Goal: Browse casually: Explore the website without a specific task or goal

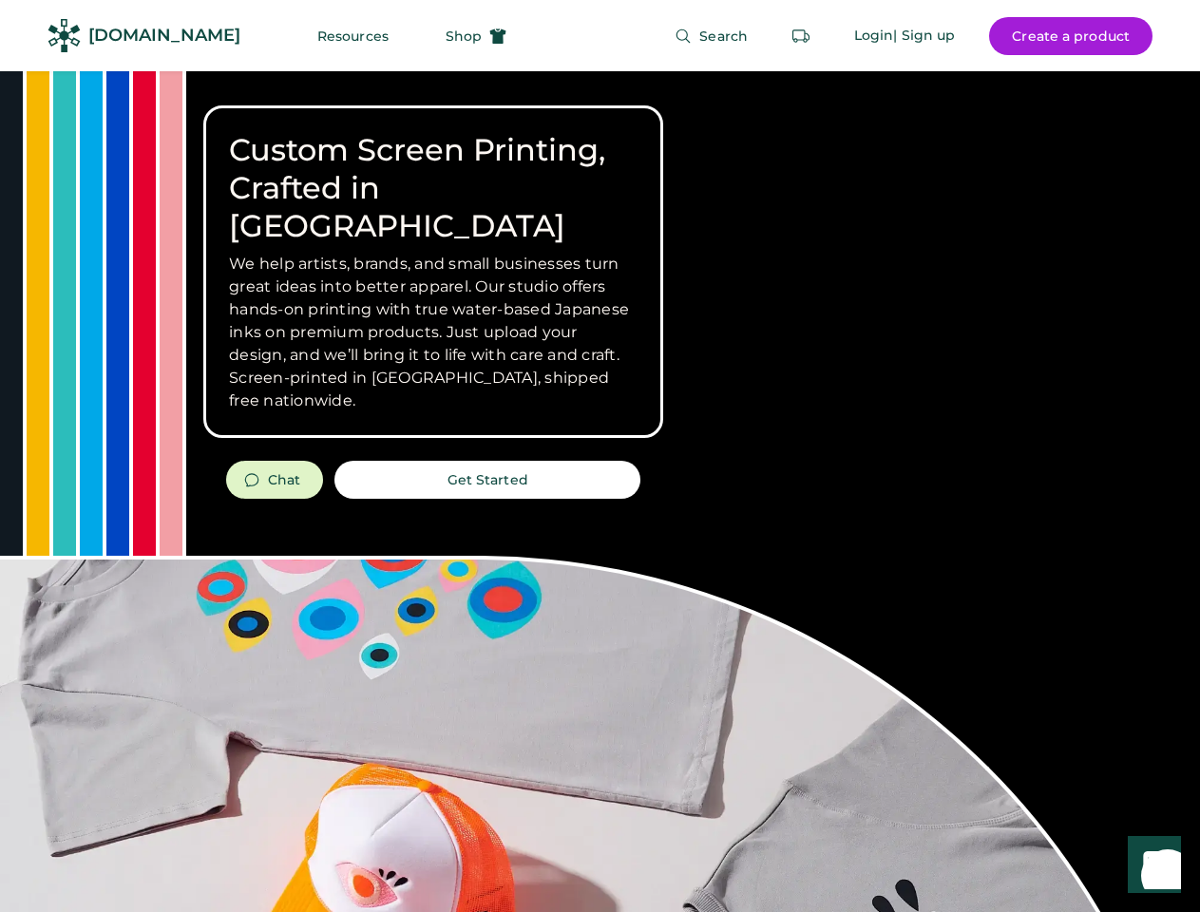
click at [599, 456] on div "Custom Screen Printing, Crafted in [GEOGRAPHIC_DATA] We help artists, brands, a…" at bounding box center [600, 674] width 1200 height 1206
click at [599, 491] on div "Custom Screen Printing, Crafted in [GEOGRAPHIC_DATA] We help artists, brands, a…" at bounding box center [600, 674] width 1200 height 1206
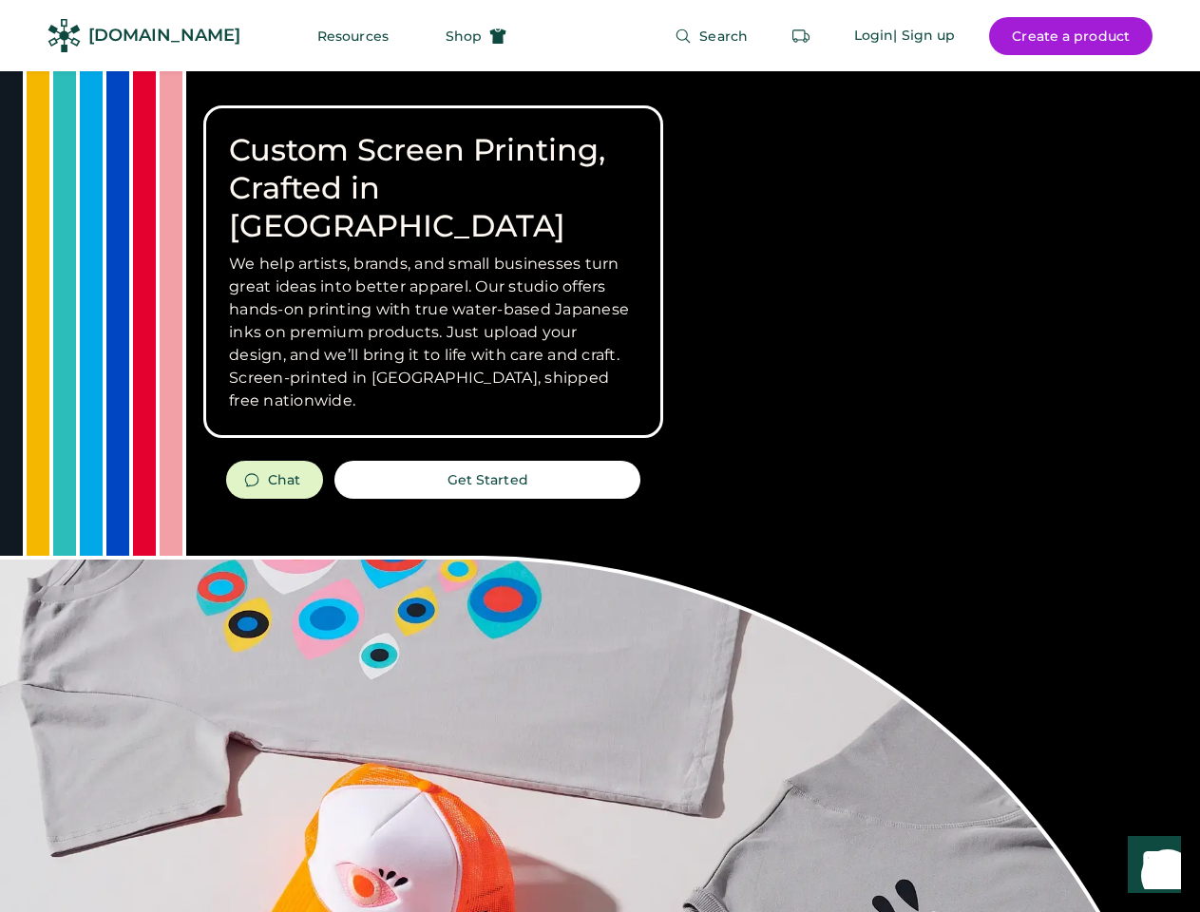
click at [599, 491] on div "Custom Screen Printing, Crafted in [GEOGRAPHIC_DATA] We help artists, brands, a…" at bounding box center [600, 674] width 1200 height 1206
click at [433, 272] on h3 "We help artists, brands, and small businesses turn great ideas into better appa…" at bounding box center [433, 333] width 408 height 160
click at [433, 253] on h3 "We help artists, brands, and small businesses turn great ideas into better appa…" at bounding box center [433, 333] width 408 height 160
click at [433, 169] on h1 "Custom Screen Printing, Crafted in [GEOGRAPHIC_DATA]" at bounding box center [433, 188] width 408 height 114
